Goal: Information Seeking & Learning: Learn about a topic

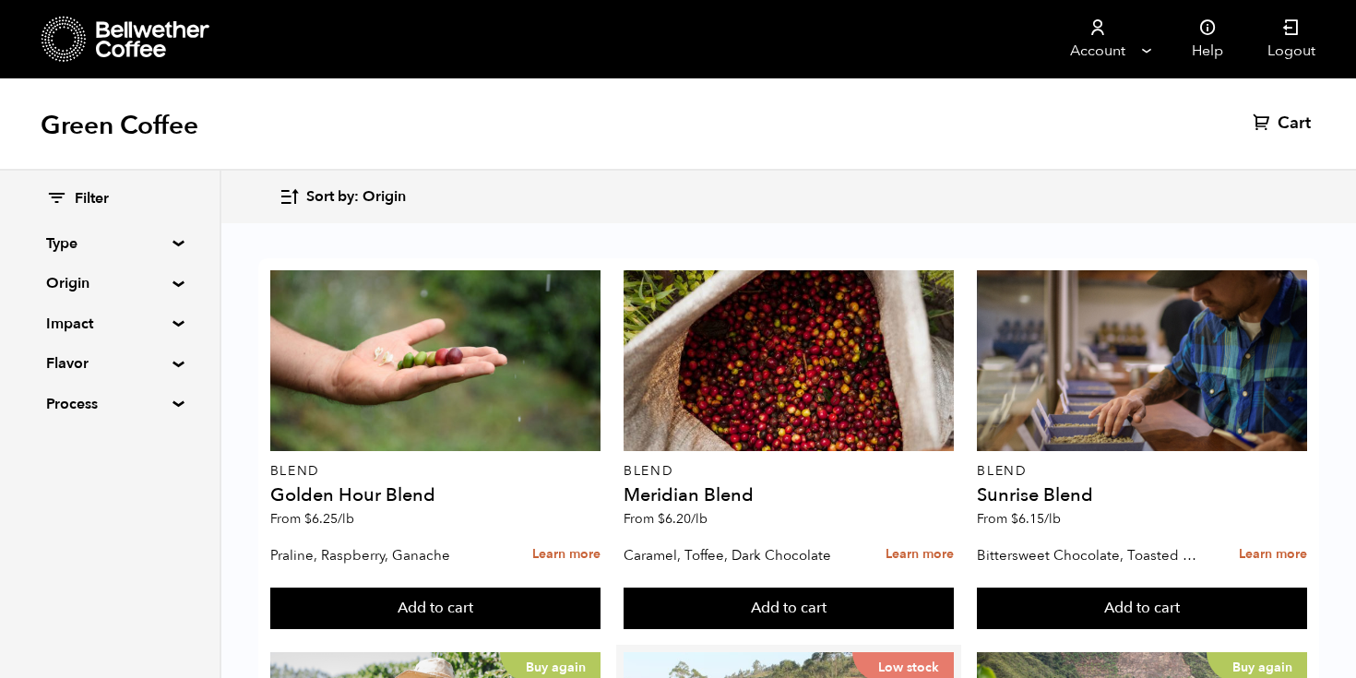
scroll to position [366, 0]
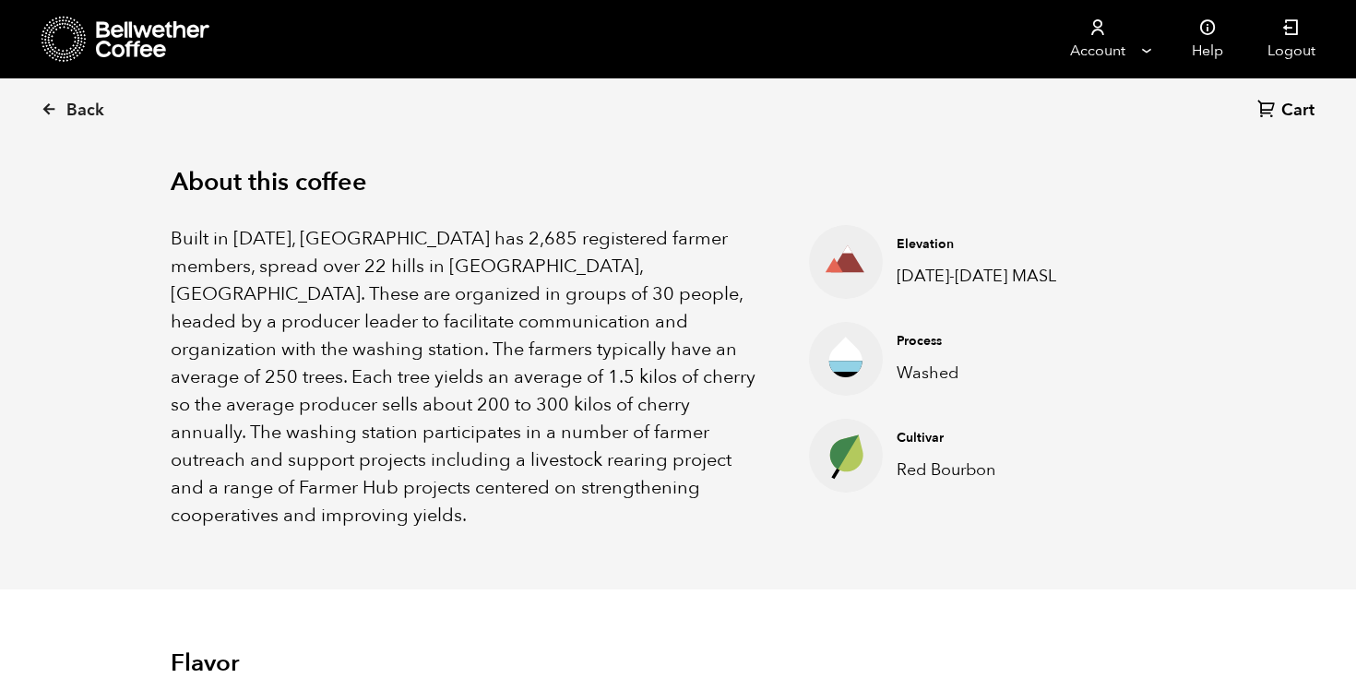
scroll to position [570, 0]
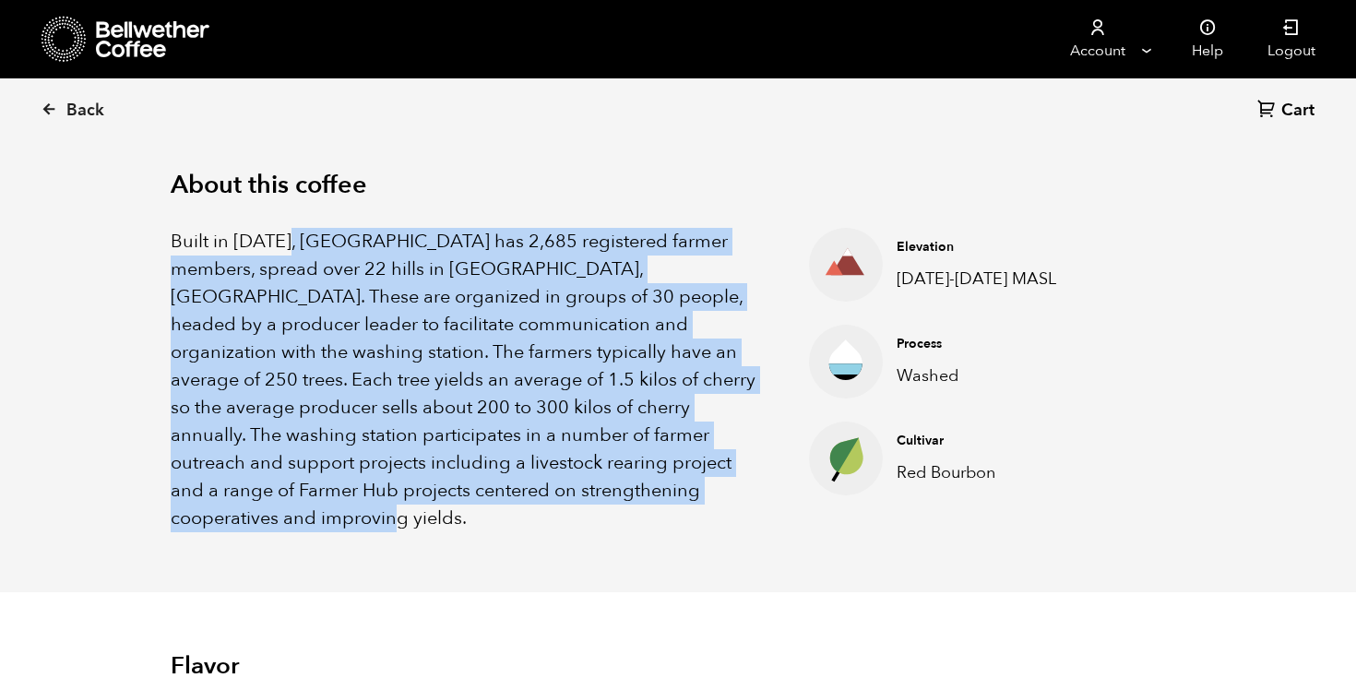
drag, startPoint x: 289, startPoint y: 243, endPoint x: 583, endPoint y: 493, distance: 386.1
click at [583, 493] on p "Built in 1991, Gakenke station has 2,685 registered farmer members, spread over…" at bounding box center [467, 380] width 592 height 304
copy p "Gakenke station has 2,685 registered farmer members, spread over 22 hills in Ga…"
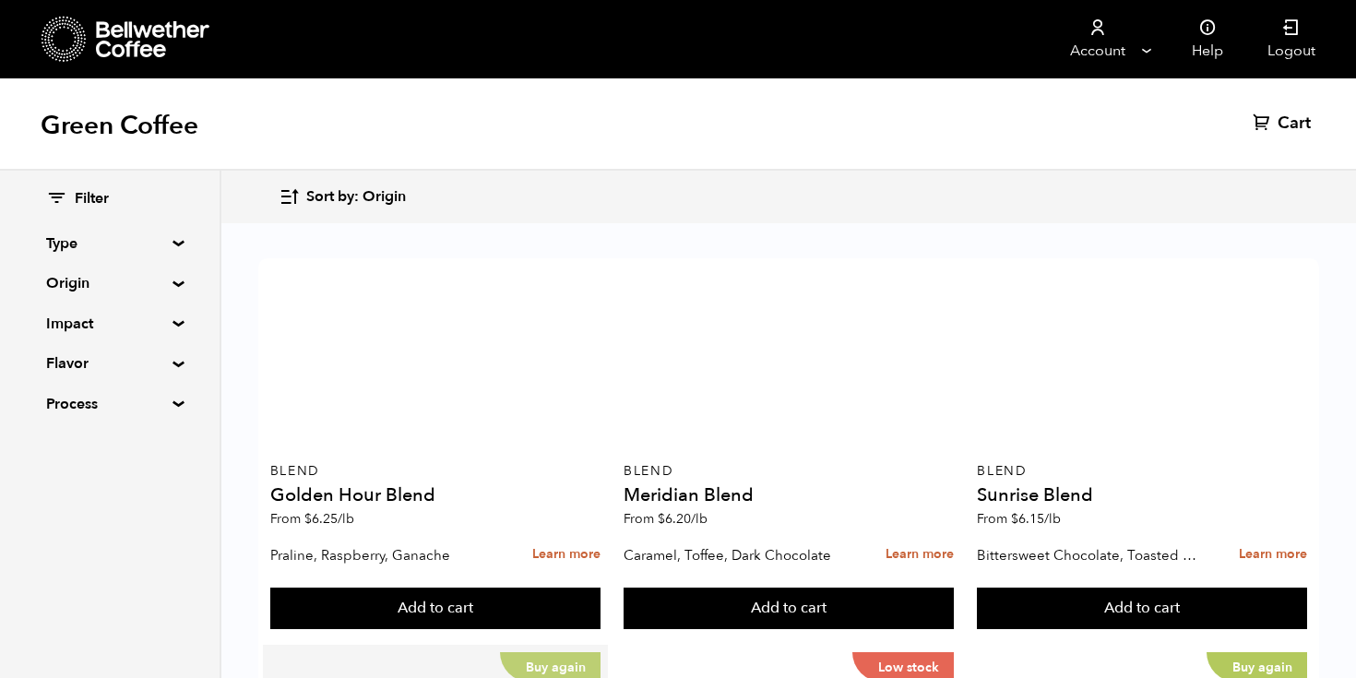
scroll to position [324, 0]
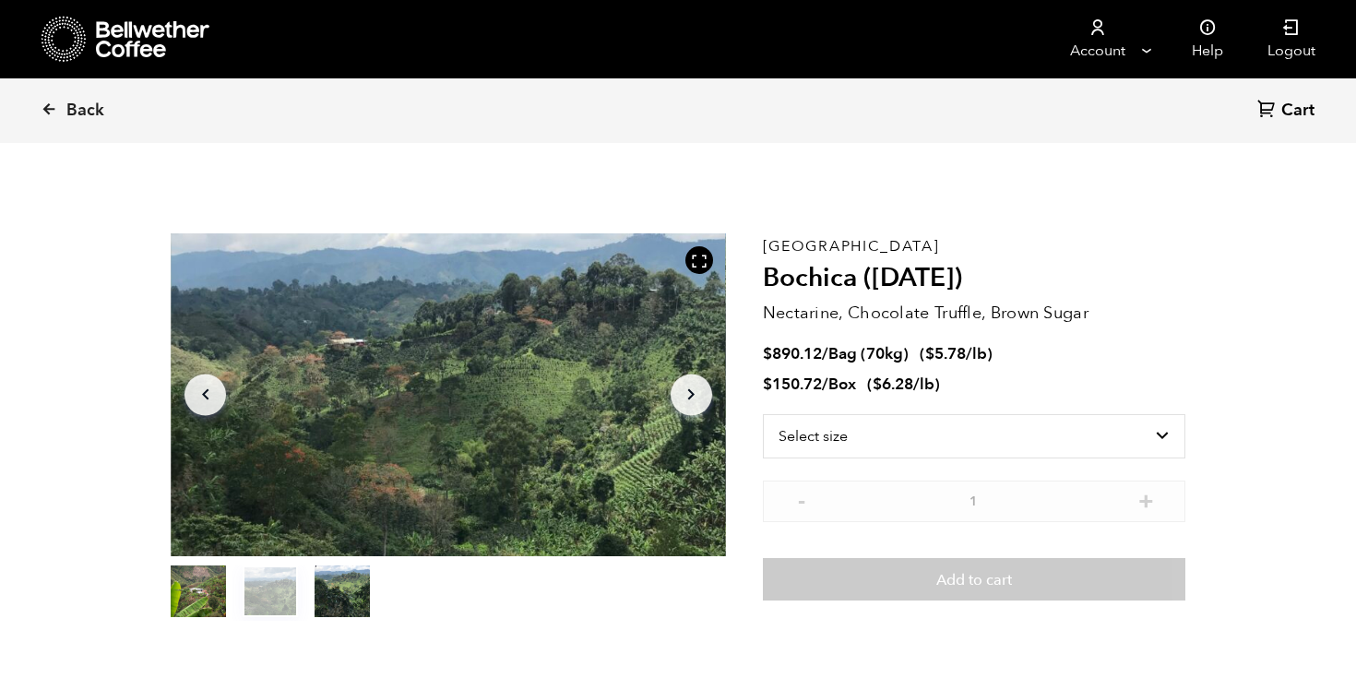
click at [897, 405] on div "Colombia Bochica (JUN 25) Nectarine, Chocolate Truffle, Brown Sugar $ 890.12 / …" at bounding box center [974, 426] width 422 height 387
click at [898, 434] on select "Select size Bag (70kg) (154 lbs) Box (24 lbs)" at bounding box center [974, 436] width 422 height 44
click at [763, 414] on select "Select size Bag (70kg) (154 lbs) Box (24 lbs)" at bounding box center [974, 436] width 422 height 44
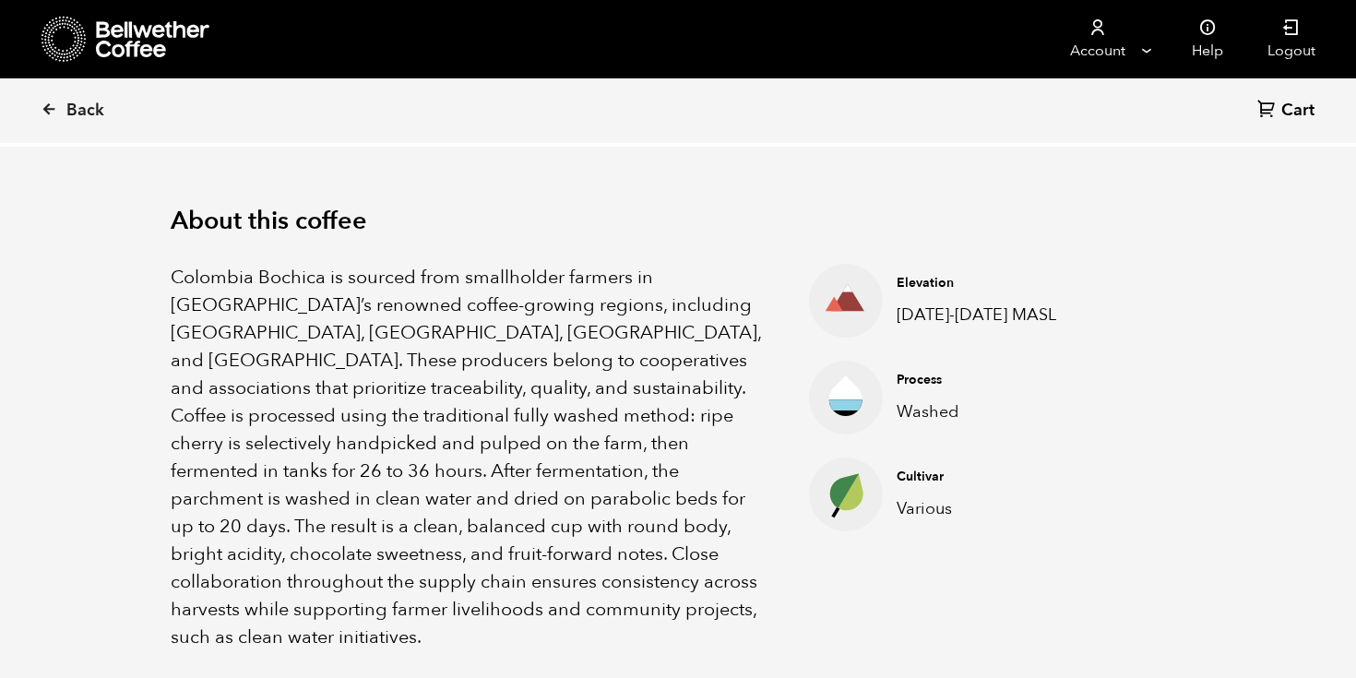
scroll to position [592, 0]
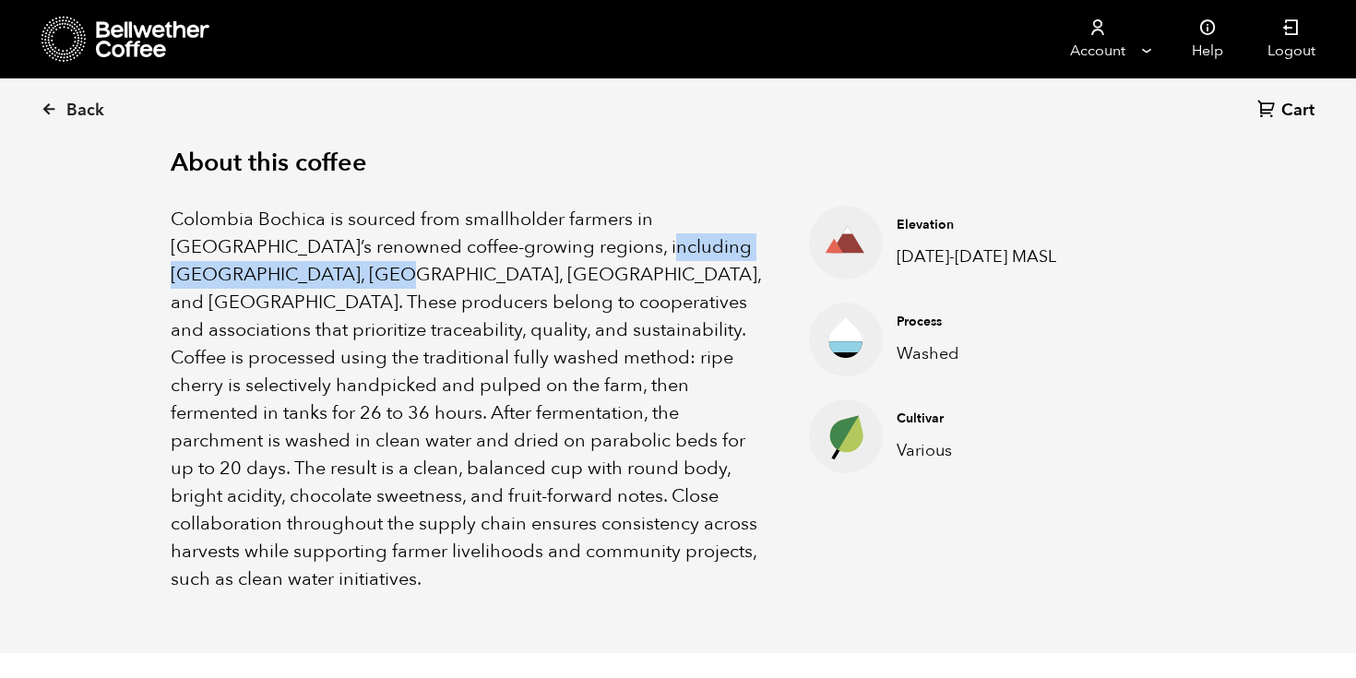
drag, startPoint x: 552, startPoint y: 243, endPoint x: 228, endPoint y: 279, distance: 325.7
click at [228, 279] on p "Colombia Bochica is sourced from smallholder farmers in Colombia’s renowned cof…" at bounding box center [467, 399] width 592 height 387
copy p "Huila, Cauca, Nariño, and Tolima"
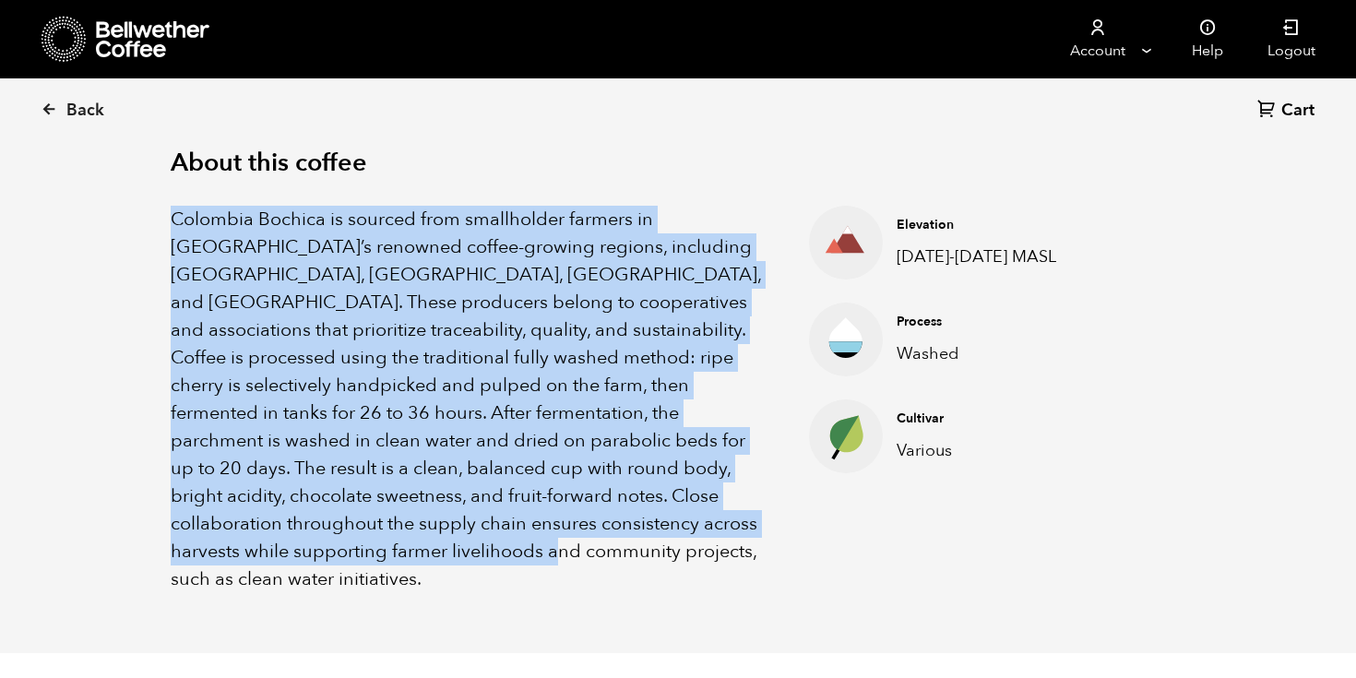
drag, startPoint x: 742, startPoint y: 524, endPoint x: 164, endPoint y: 214, distance: 656.1
click at [164, 214] on div "About this coffee Colombia Bochica is sourced from smallholder farmers in Colom…" at bounding box center [678, 371] width 1107 height 564
copy p "Colombia Bochica is sourced from smallholder farmers in Colombia’s renowned cof…"
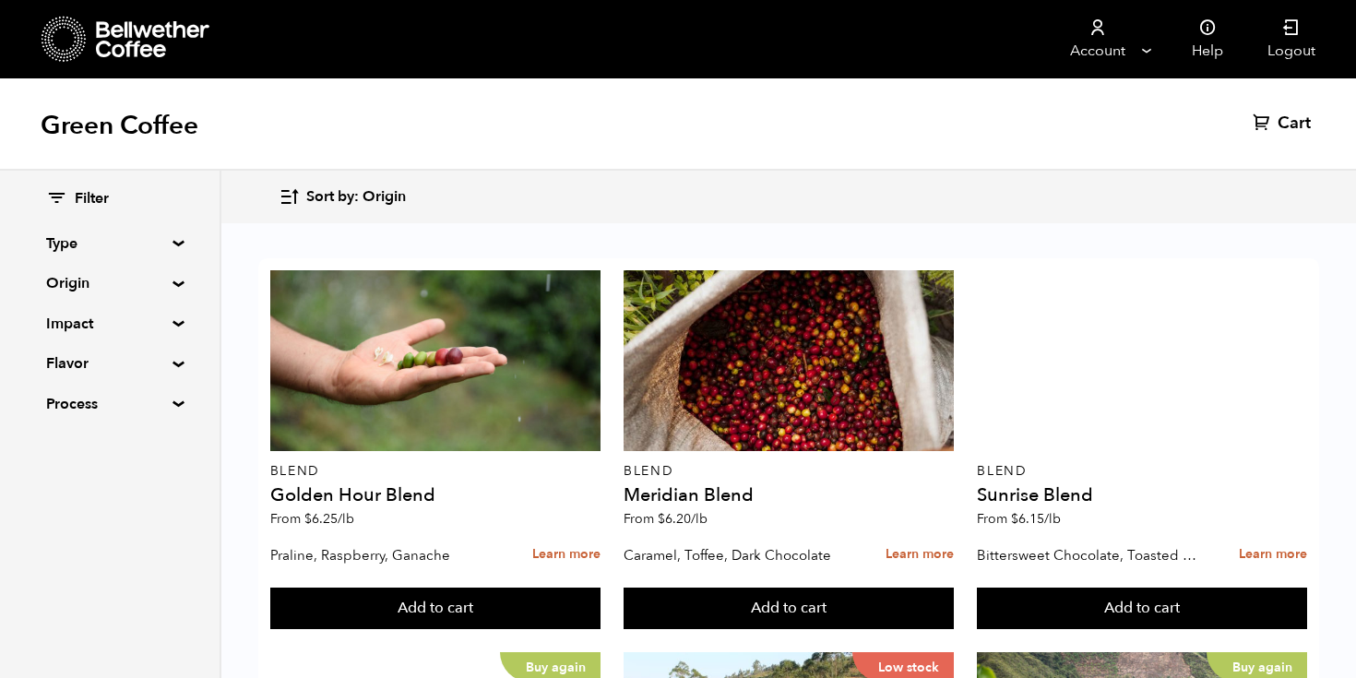
scroll to position [1163, 0]
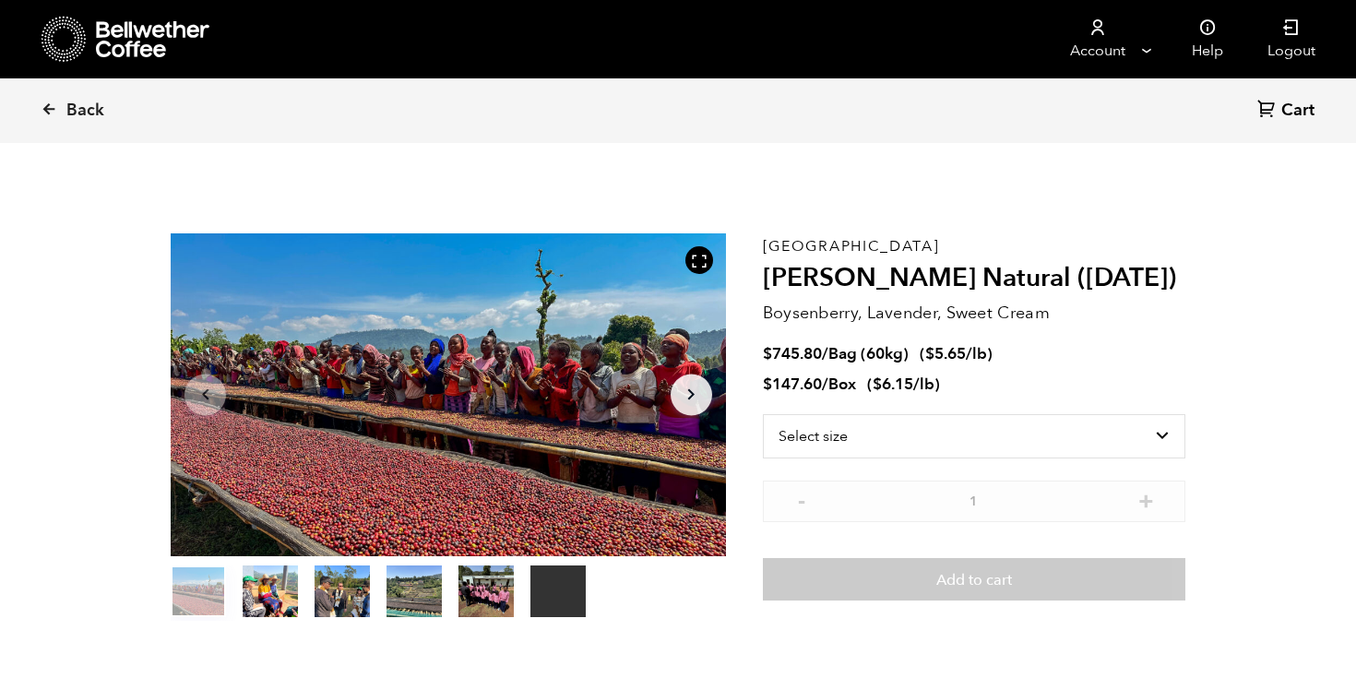
scroll to position [802, 982]
click at [913, 433] on select "Select size Bag (60kg) (132 lbs) Box (24 lbs)" at bounding box center [974, 436] width 422 height 44
click at [763, 414] on select "Select size Bag (60kg) (132 lbs) Box (24 lbs)" at bounding box center [974, 436] width 422 height 44
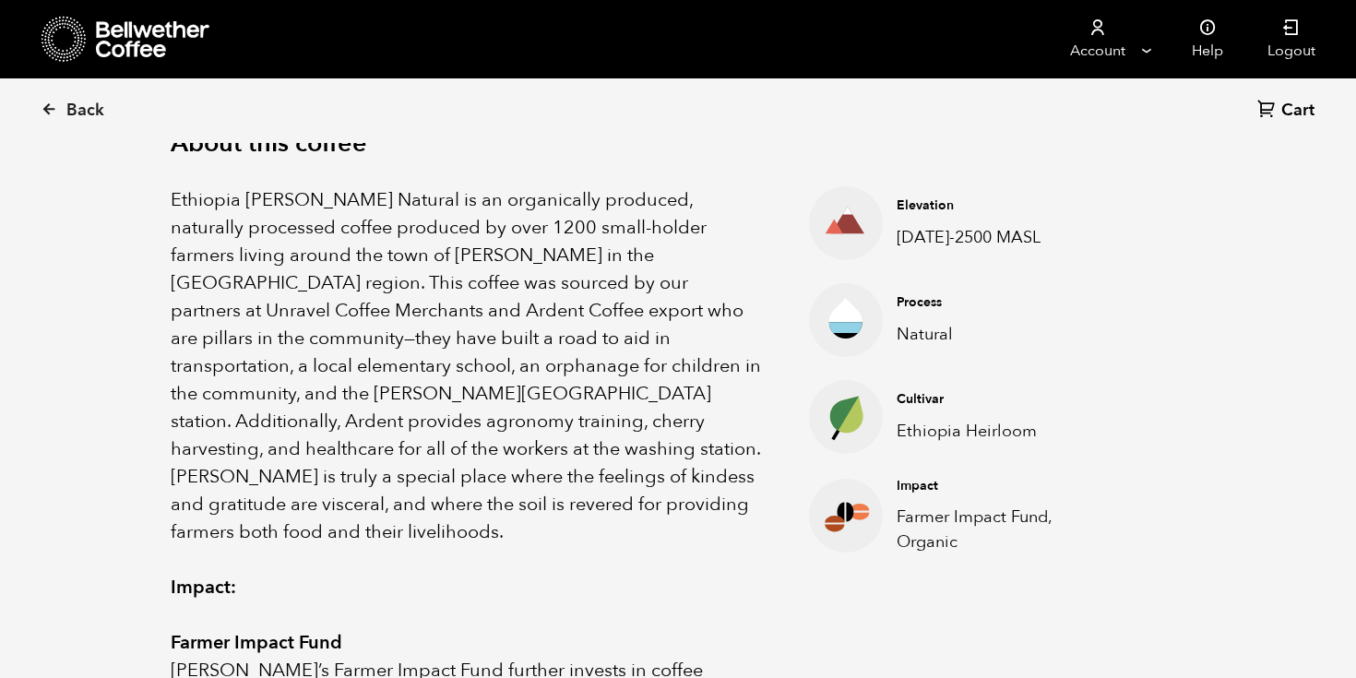
scroll to position [610, 0]
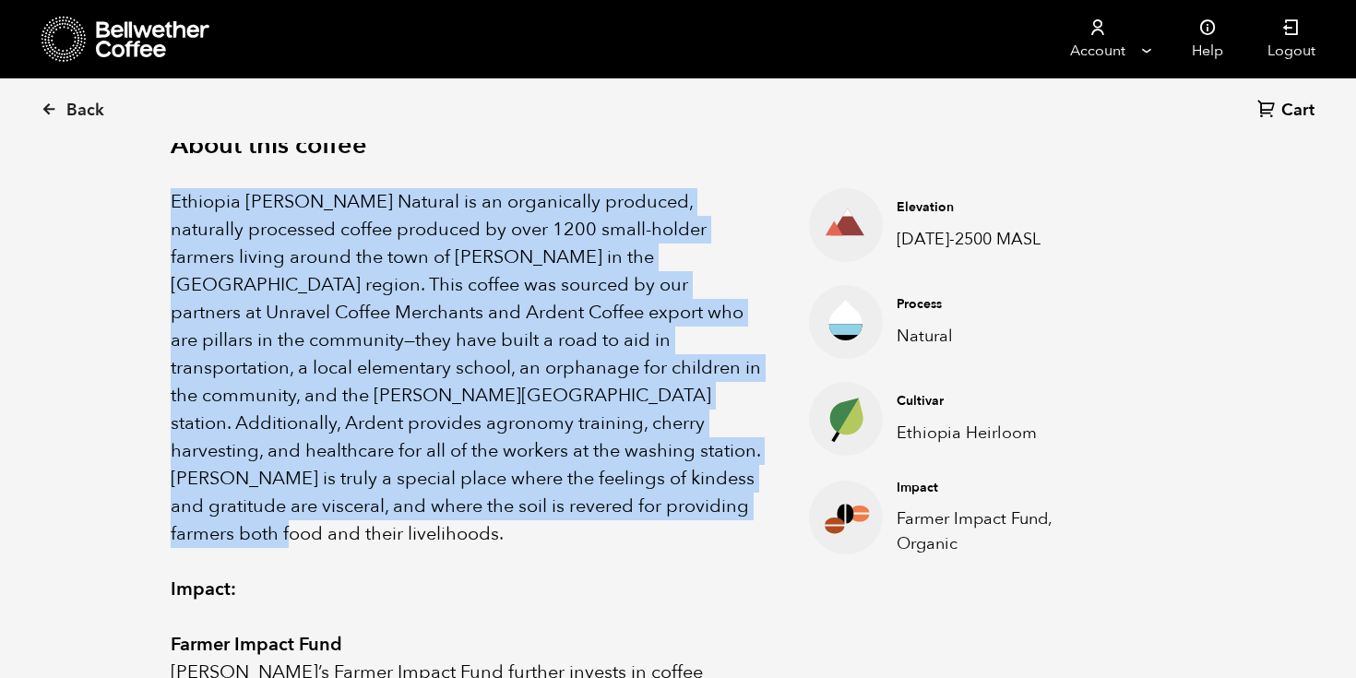
drag, startPoint x: 521, startPoint y: 514, endPoint x: 158, endPoint y: 177, distance: 495.4
click at [158, 177] on div "About this coffee Ethiopia Shanta Golba Natural is an organically produced, nat…" at bounding box center [678, 533] width 1107 height 924
copy p "Ethiopia Shanta Golba Natural is an organically produced, naturally processed c…"
